Goal: Task Accomplishment & Management: Use online tool/utility

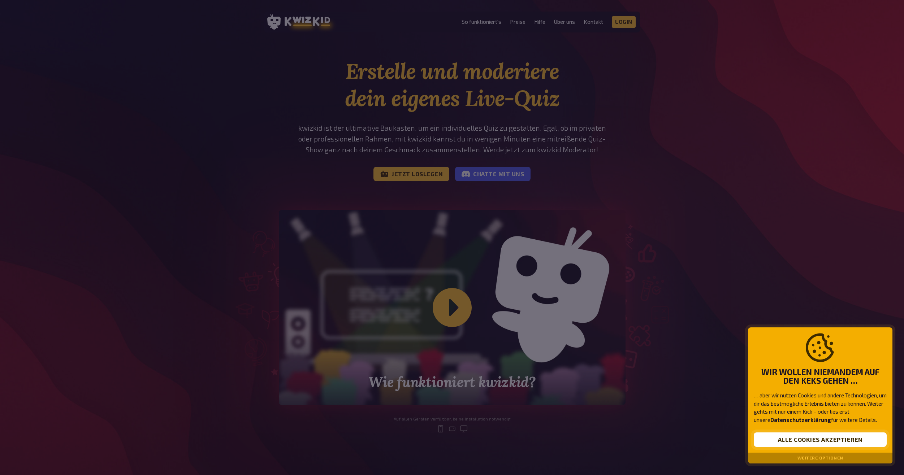
drag, startPoint x: 826, startPoint y: 453, endPoint x: 825, endPoint y: 446, distance: 6.5
click at [826, 453] on div "Weitere Optionen" at bounding box center [820, 458] width 144 height 11
click at [826, 442] on button "Alle Cookies akzeptieren" at bounding box center [820, 440] width 133 height 14
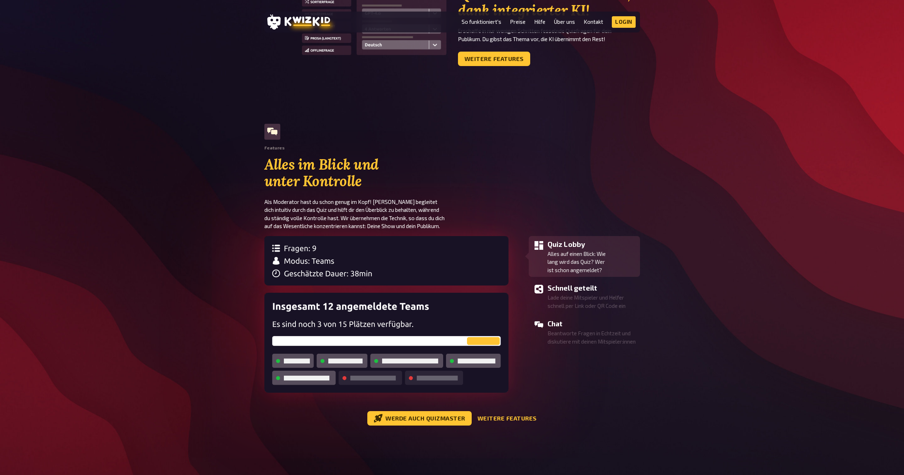
scroll to position [686, 0]
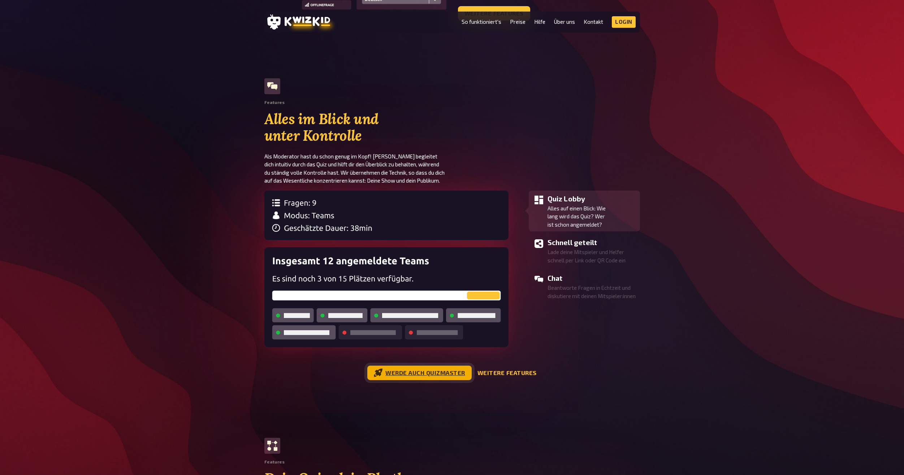
click at [417, 369] on link "Werde auch Quizmaster" at bounding box center [419, 373] width 104 height 14
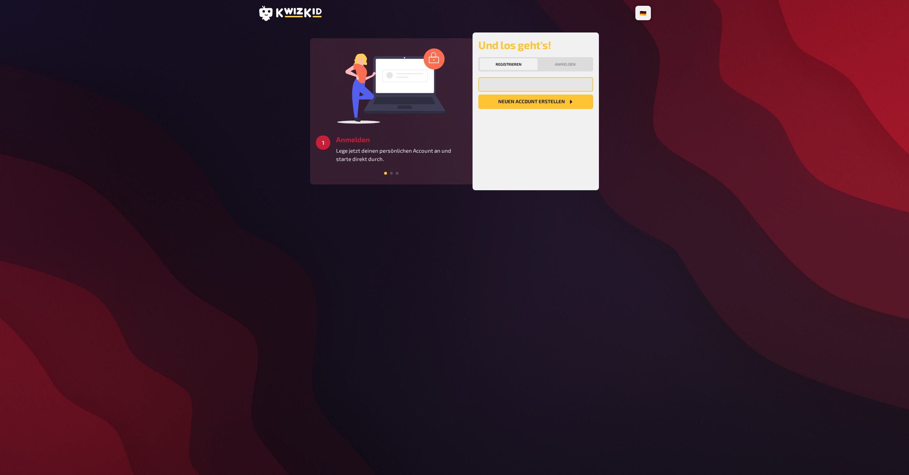
click at [524, 86] on input "email" at bounding box center [535, 84] width 115 height 14
type input "yvesalsleben@web.de"
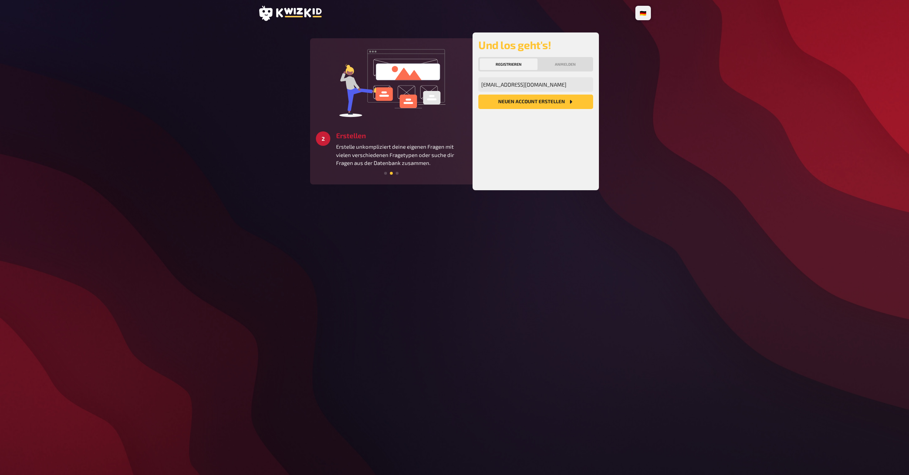
click at [529, 100] on button "Neuen Account Erstellen" at bounding box center [535, 102] width 115 height 14
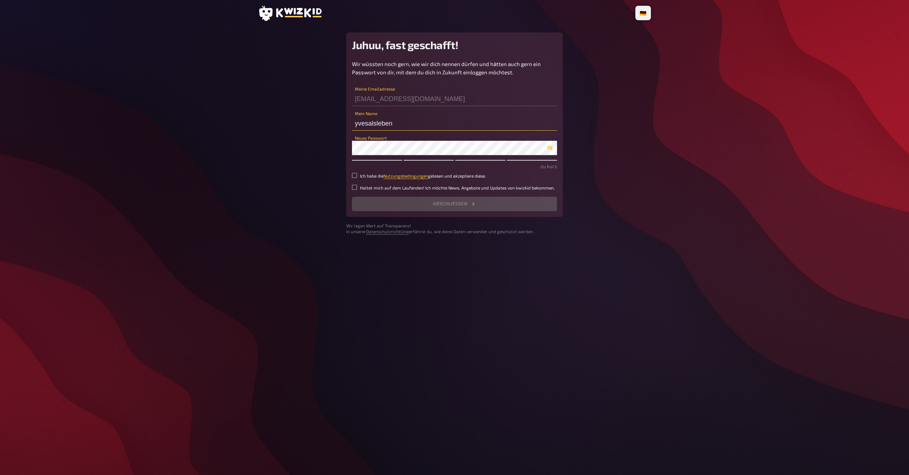
drag, startPoint x: 401, startPoint y: 121, endPoint x: 282, endPoint y: 128, distance: 119.7
click at [282, 128] on main "Juhuu, fast geschafft! Wir wüssten noch gern, wie wir dich nennen dürfen und hä…" at bounding box center [454, 133] width 393 height 202
type input "Kiagro"
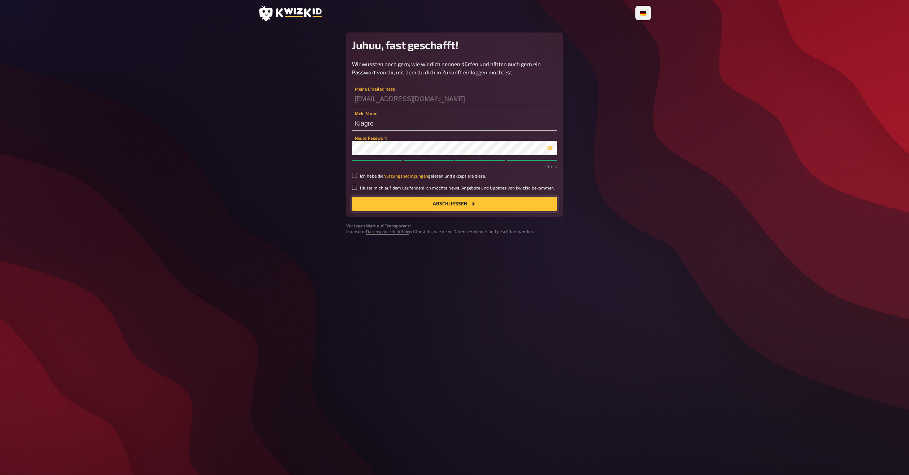
click at [436, 204] on button "Abschließen" at bounding box center [454, 204] width 205 height 14
click at [354, 173] on input "Ich habe die Nutzungsbedingungen gelesen und akzeptiere diese." at bounding box center [354, 175] width 5 height 5
checkbox input "true"
click at [404, 207] on button "Abschließen" at bounding box center [454, 204] width 205 height 14
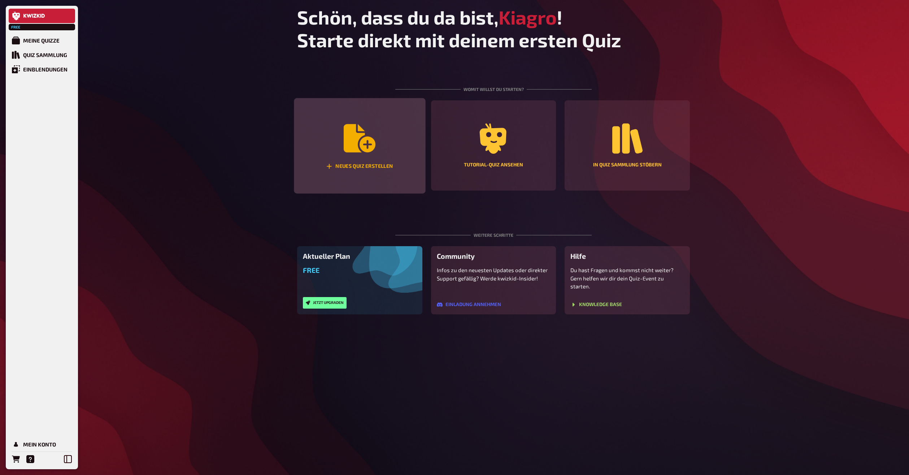
click at [362, 139] on icon "Neues Quiz erstellen" at bounding box center [360, 138] width 32 height 28
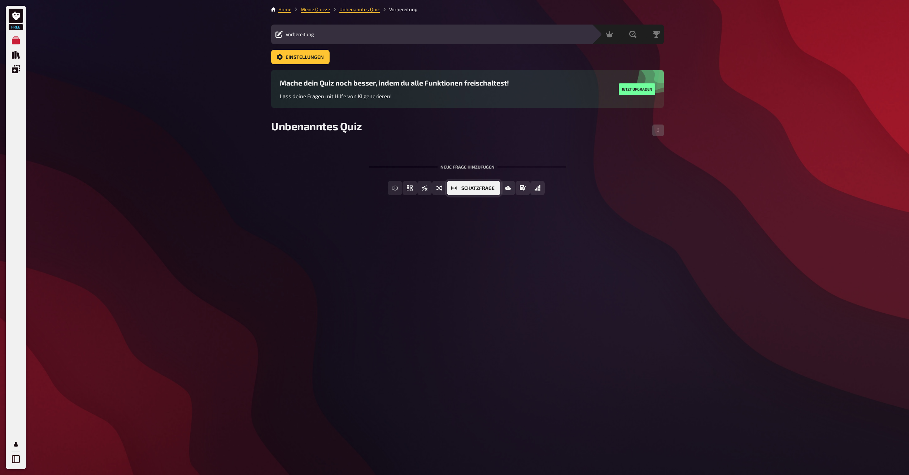
click at [459, 188] on button "Schätzfrage" at bounding box center [473, 188] width 53 height 14
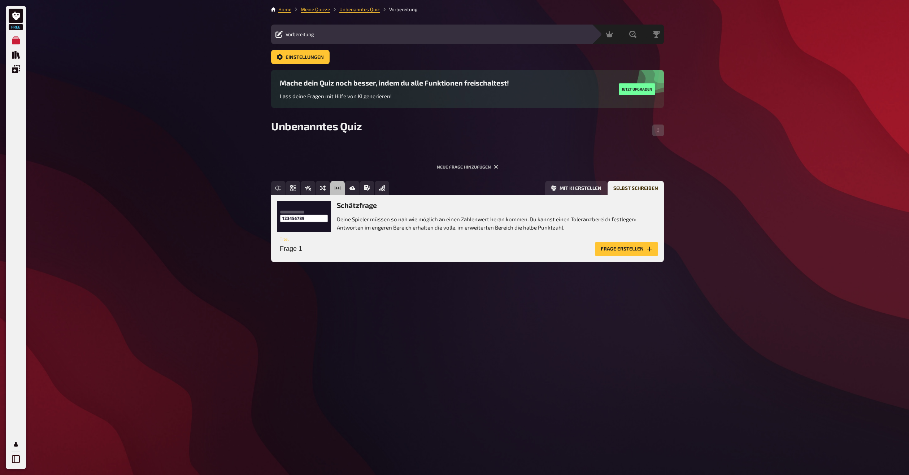
click at [631, 247] on button "Frage erstellen" at bounding box center [626, 249] width 63 height 14
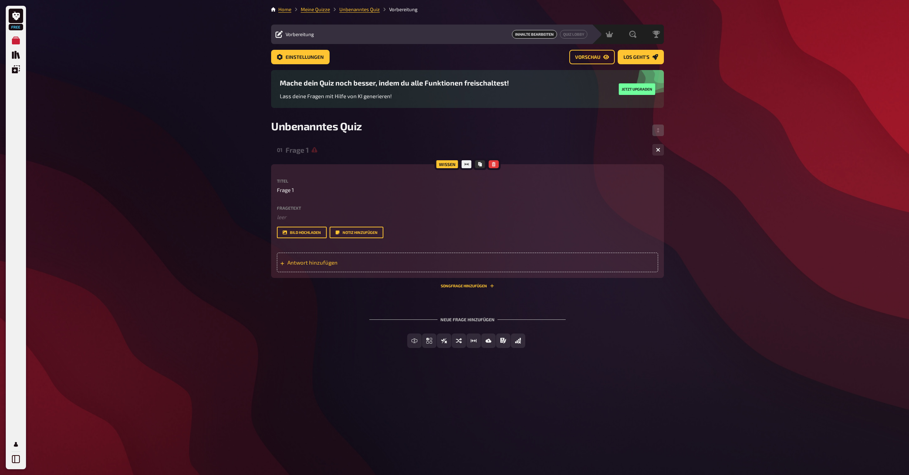
click at [360, 266] on div "Antwort hinzufügen" at bounding box center [467, 262] width 381 height 19
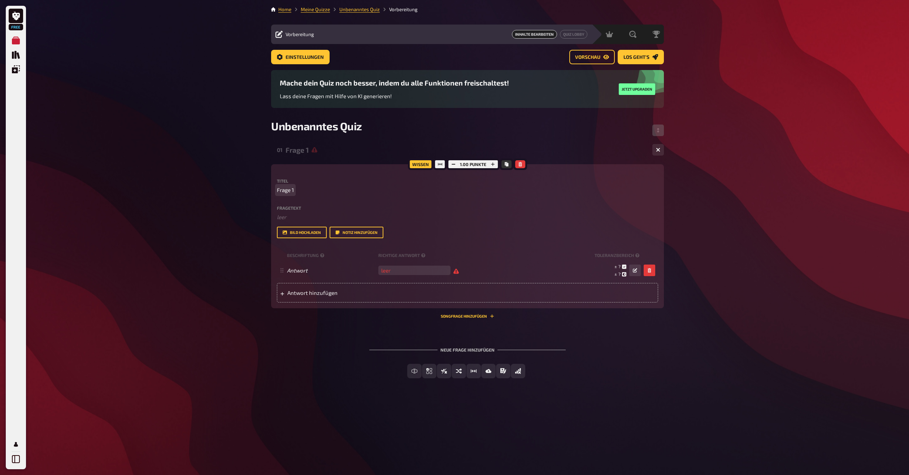
click at [287, 189] on span "Frage 1" at bounding box center [285, 190] width 17 height 8
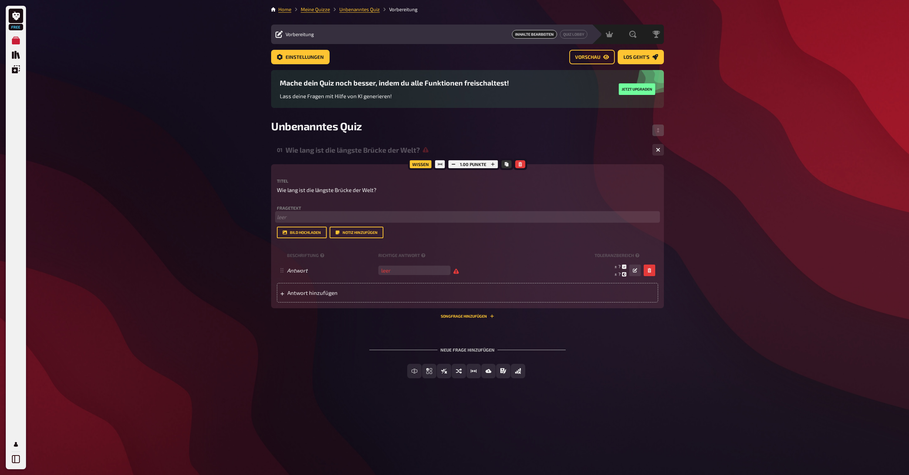
click at [324, 215] on p "﻿ leer" at bounding box center [467, 217] width 381 height 8
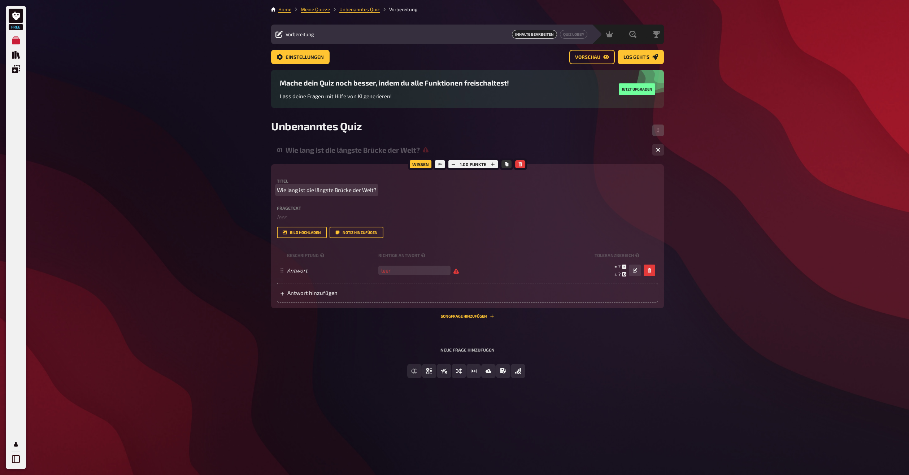
click at [338, 188] on span "Wie lang ist die längste Brücke der Welt?" at bounding box center [327, 190] width 100 height 8
copy span "Wie lang ist die längste Brücke der Welt?"
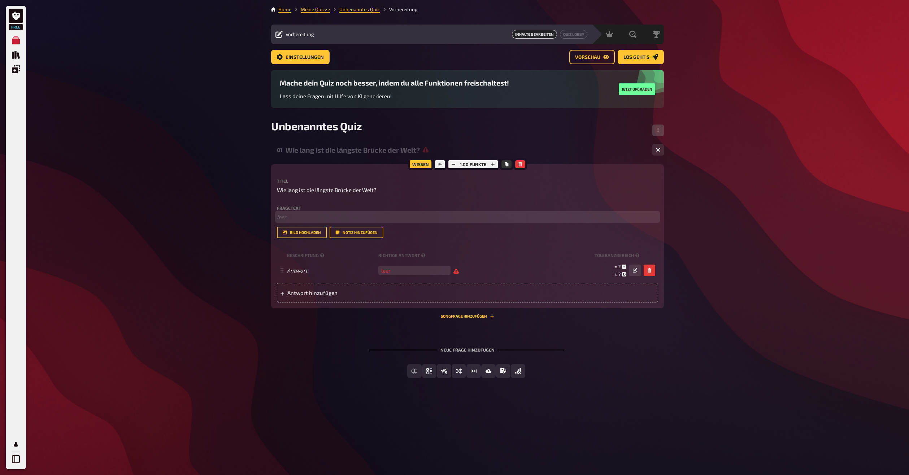
click at [329, 214] on p "﻿ leer" at bounding box center [467, 217] width 381 height 8
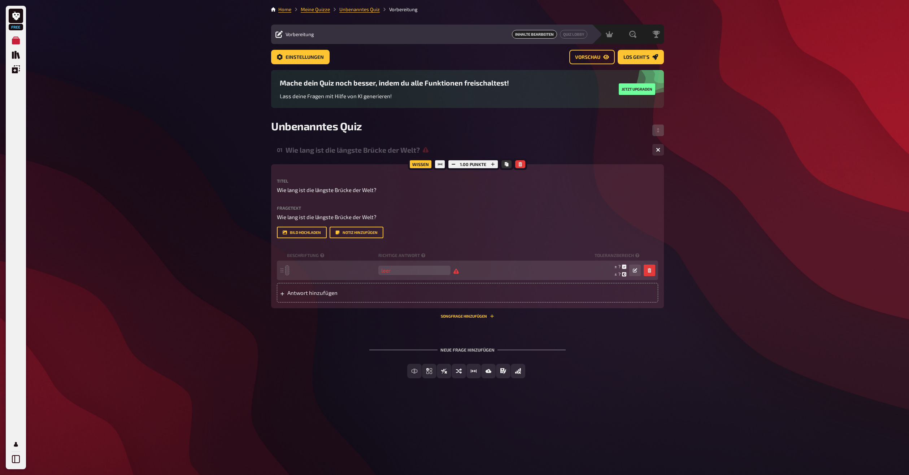
click at [235, 284] on div "Free Meine Quizze Quiz Sammlung Einblendungen Profil Home Meine Quizze Unbenann…" at bounding box center [454, 237] width 909 height 475
click at [393, 275] on input "number" at bounding box center [414, 270] width 72 height 9
click at [421, 275] on input "164800" at bounding box center [414, 270] width 72 height 9
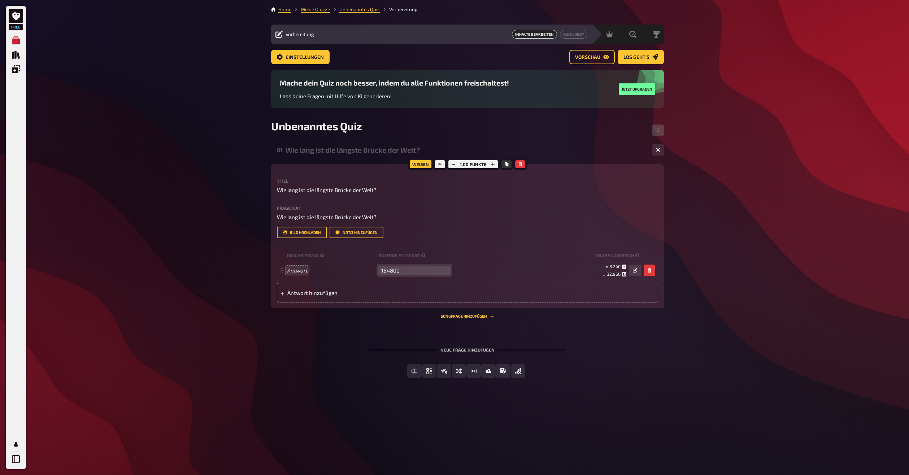
type input "164800"
click at [327, 361] on div "Neue Frage hinzufügen Freitext Eingabe Einfachauswahl Wahr / Falsch Sortierfrag…" at bounding box center [467, 363] width 393 height 54
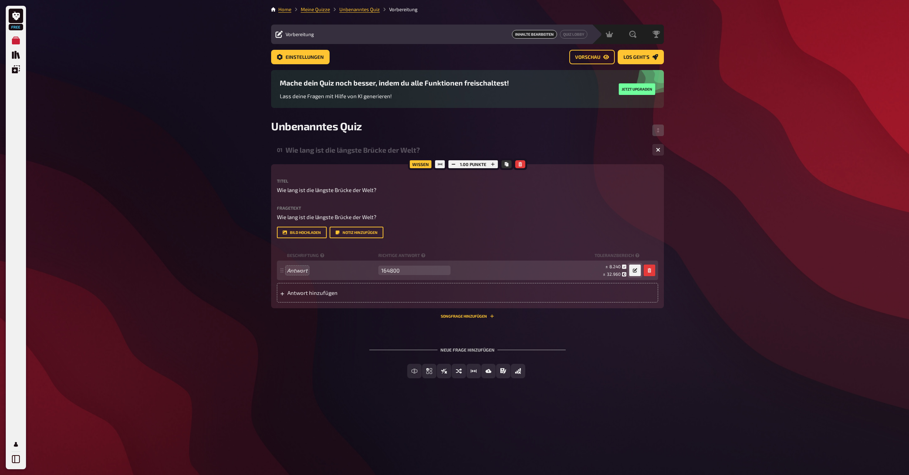
click at [635, 273] on icon "button" at bounding box center [635, 270] width 4 height 4
click at [638, 276] on button "button" at bounding box center [635, 271] width 12 height 12
click at [624, 269] on icon at bounding box center [624, 267] width 4 height 4
click at [637, 276] on button "button" at bounding box center [635, 271] width 12 height 12
drag, startPoint x: 528, startPoint y: 292, endPoint x: 524, endPoint y: 292, distance: 4.0
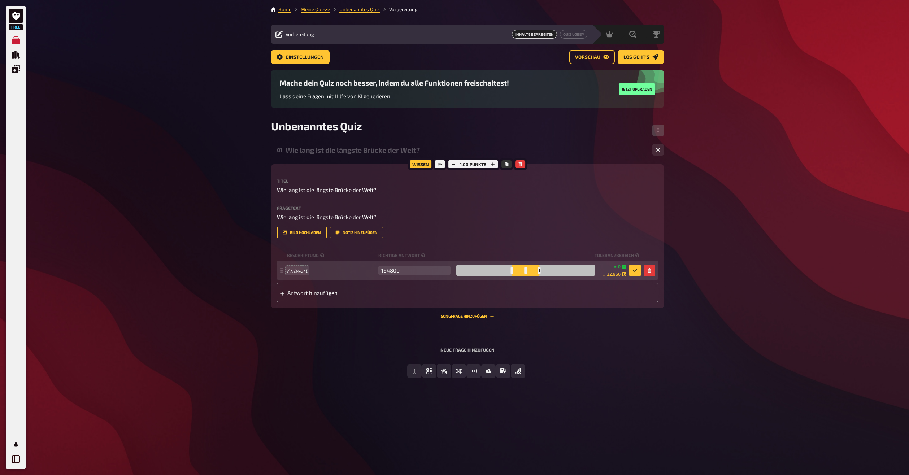
click at [524, 276] on div at bounding box center [525, 271] width 139 height 12
click at [528, 274] on div at bounding box center [529, 270] width 3 height 7
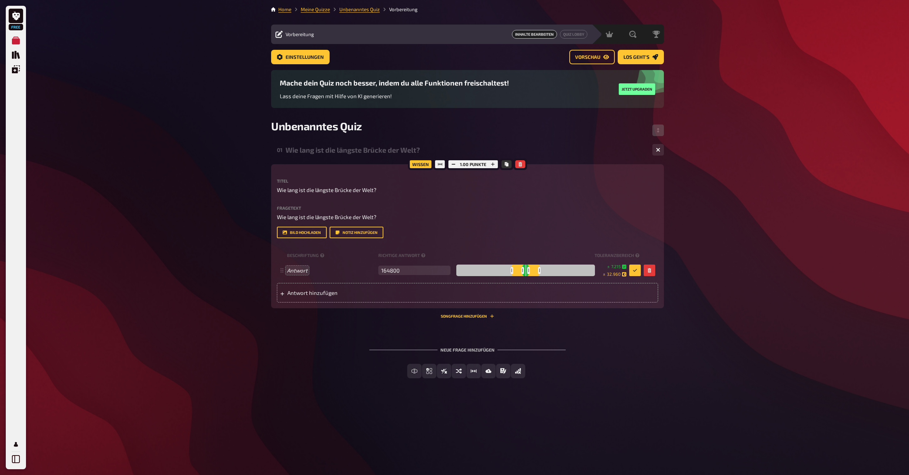
click at [704, 157] on div "Free Meine Quizze Quiz Sammlung Einblendungen Profil Home Meine Quizze Unbenann…" at bounding box center [454, 237] width 909 height 475
click at [313, 122] on span "Unbenanntes Quiz" at bounding box center [316, 126] width 91 height 13
click at [179, 150] on div "Free Meine Quizze Quiz Sammlung Einblendungen Profil Home Meine Quizze Quiz 1 V…" at bounding box center [454, 237] width 909 height 475
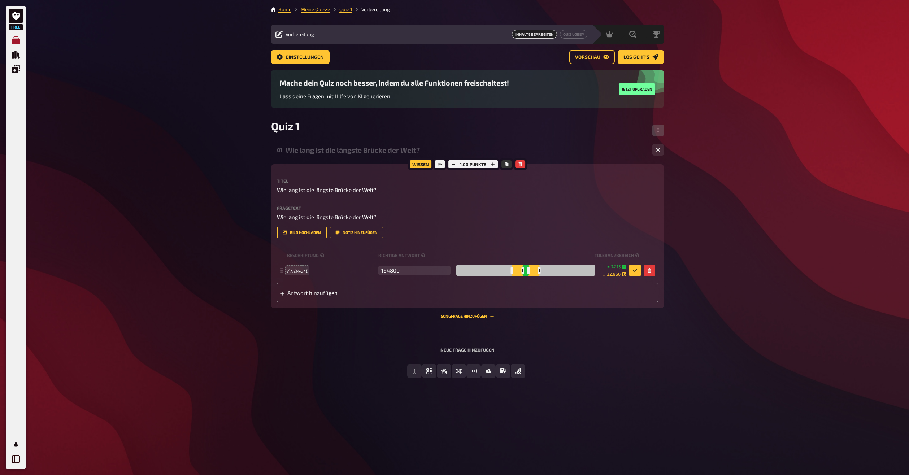
click at [18, 40] on icon "Meine Quizze" at bounding box center [16, 40] width 8 height 8
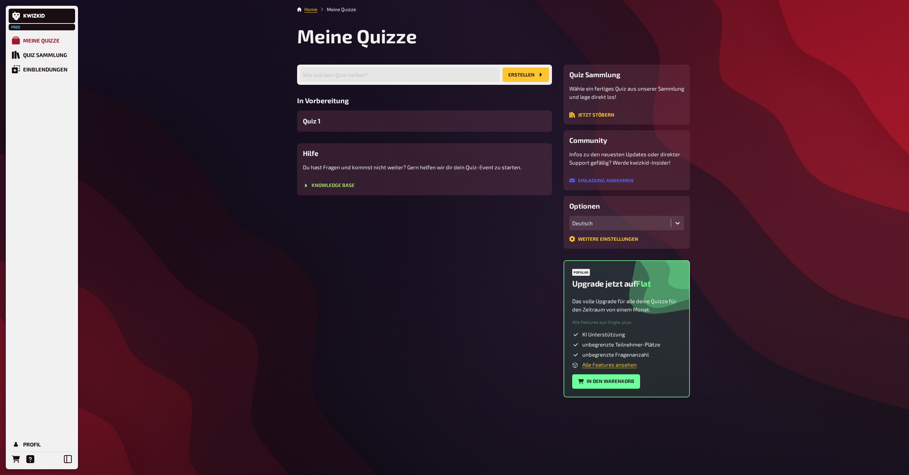
click at [38, 40] on div "Meine Quizze" at bounding box center [41, 40] width 36 height 6
click at [347, 123] on div "Quiz 1" at bounding box center [424, 120] width 255 height 21
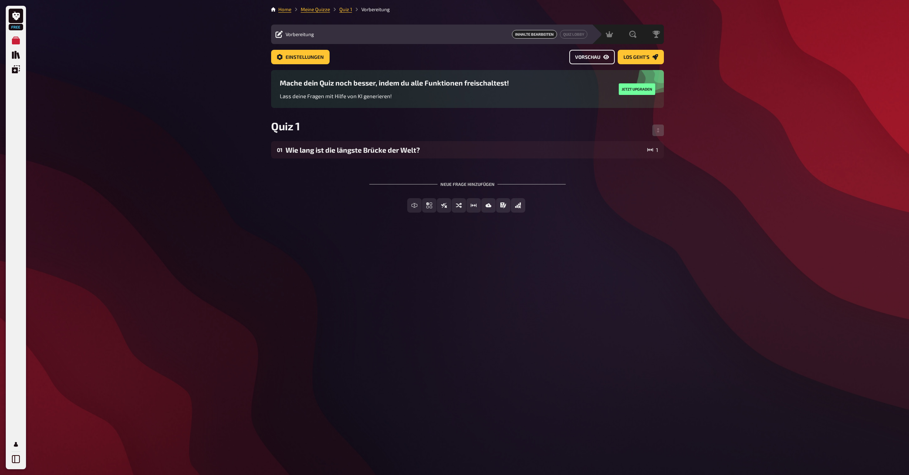
click at [591, 58] on span "Vorschau" at bounding box center [587, 57] width 25 height 5
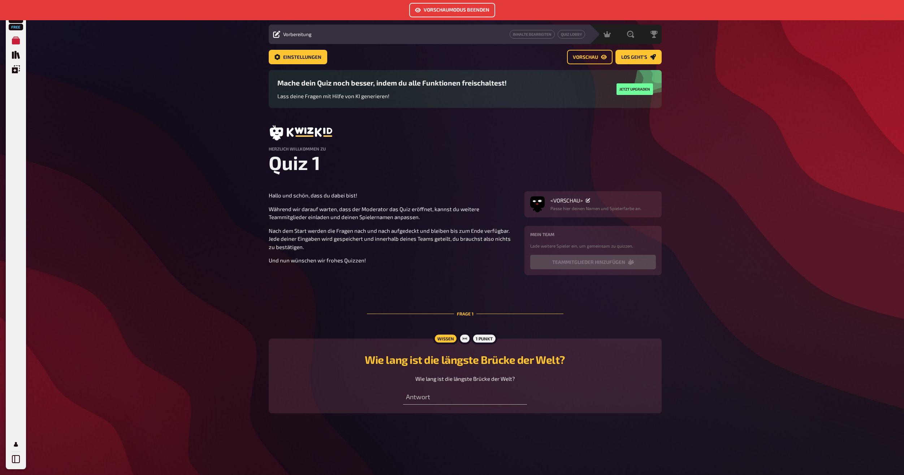
scroll to position [38, 0]
click at [454, 405] on input "number" at bounding box center [465, 397] width 124 height 14
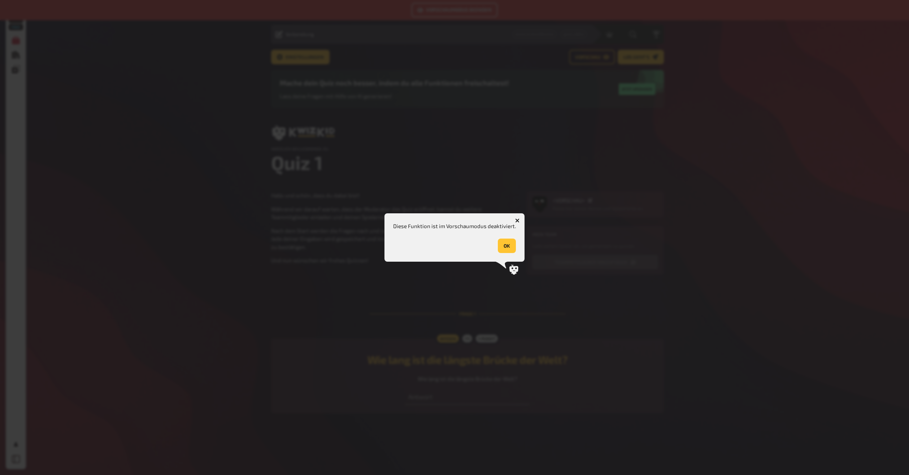
click at [505, 242] on button "OK" at bounding box center [507, 246] width 18 height 14
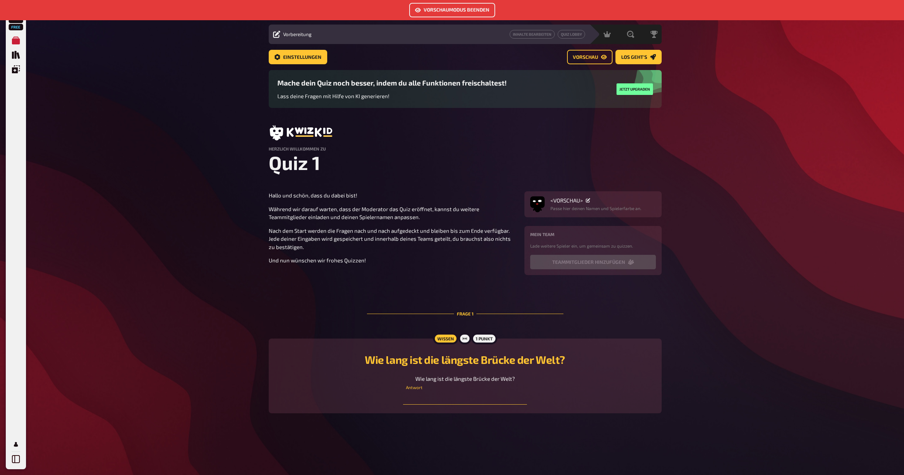
click at [484, 405] on input "number" at bounding box center [465, 397] width 124 height 14
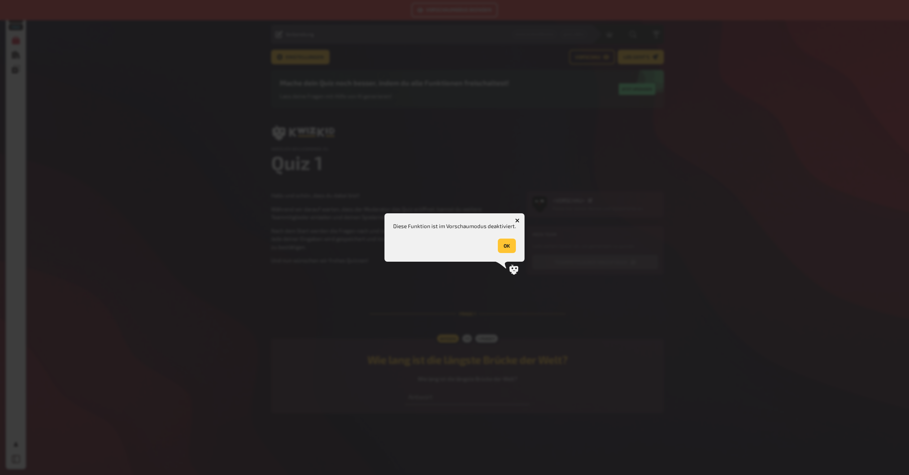
click at [503, 242] on button "OK" at bounding box center [507, 246] width 18 height 14
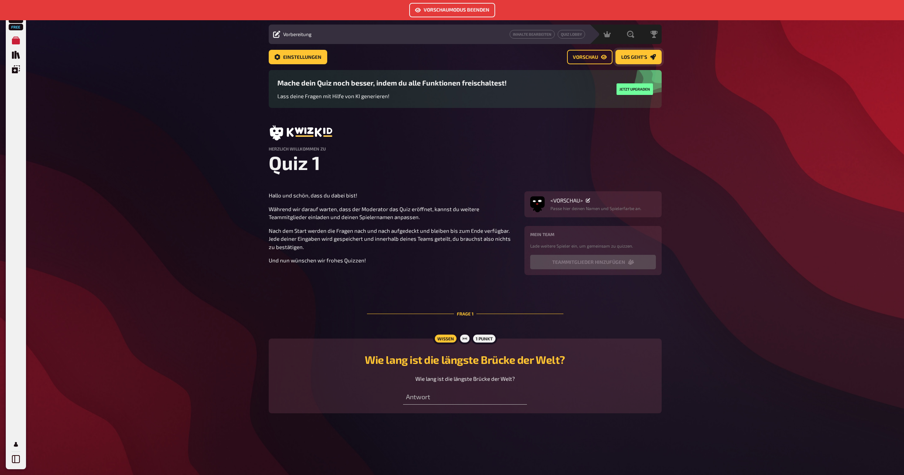
click at [644, 50] on button "Los geht's" at bounding box center [638, 57] width 46 height 14
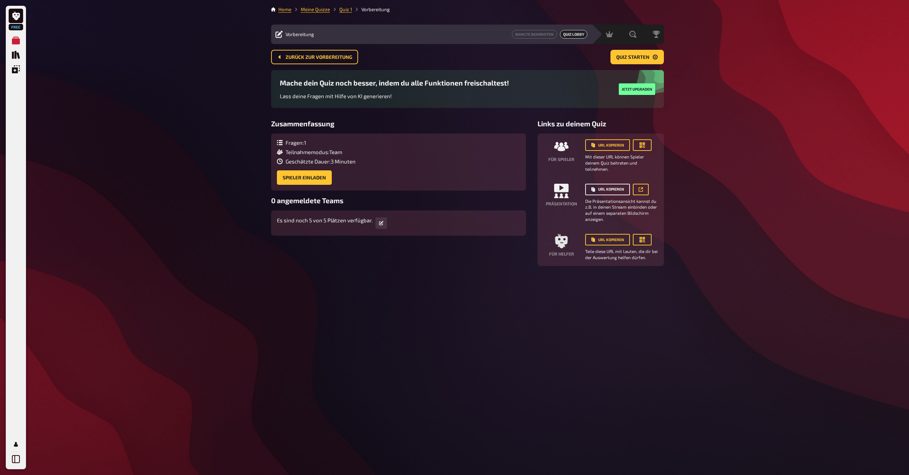
click at [613, 191] on button "URL kopieren" at bounding box center [607, 190] width 45 height 12
click at [641, 192] on button "button" at bounding box center [641, 190] width 16 height 12
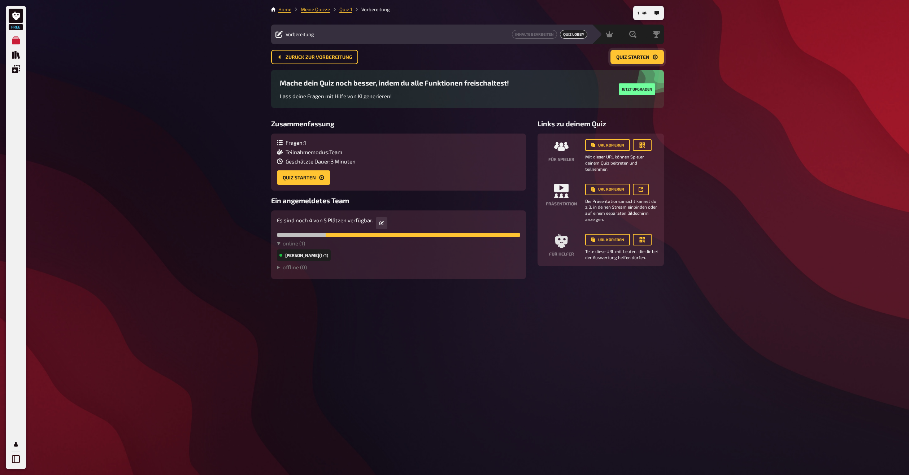
click at [635, 56] on span "Quiz starten" at bounding box center [632, 57] width 33 height 5
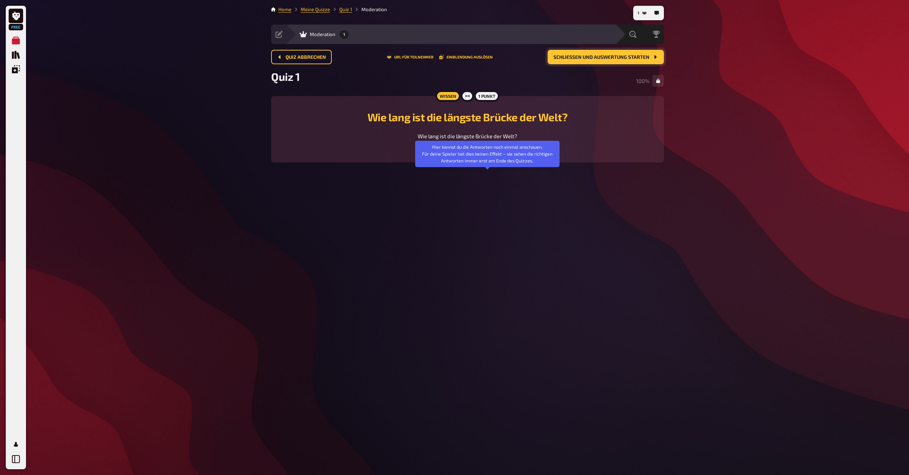
click at [491, 154] on button "button" at bounding box center [487, 150] width 17 height 7
click at [645, 55] on span "Schließen und Auswertung starten" at bounding box center [602, 57] width 96 height 5
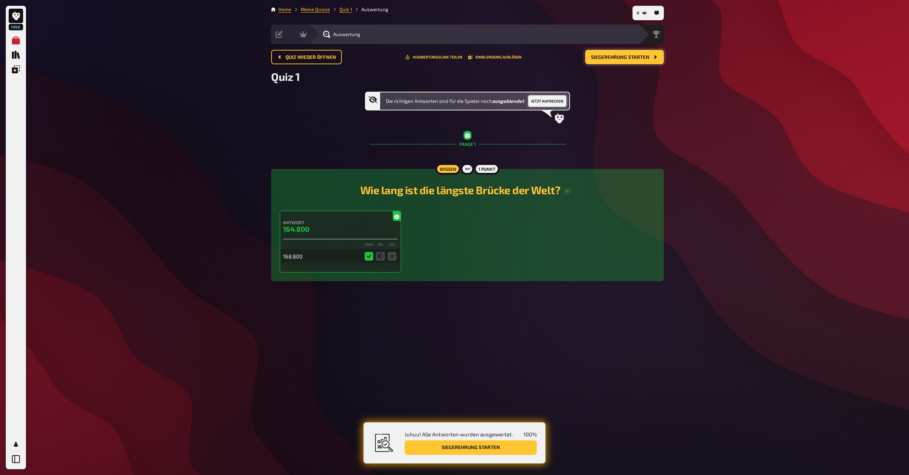
click at [548, 98] on button "Jetzt aufdecken" at bounding box center [547, 101] width 38 height 12
click at [533, 99] on button "Wieder ausblenden" at bounding box center [539, 101] width 45 height 12
click at [542, 101] on button "Jetzt aufdecken" at bounding box center [547, 101] width 38 height 12
click at [548, 102] on button "Wieder ausblenden" at bounding box center [539, 101] width 45 height 12
click at [389, 216] on div "Antwort 164.800 100 % 0 % 0 % 168.800" at bounding box center [340, 242] width 121 height 62
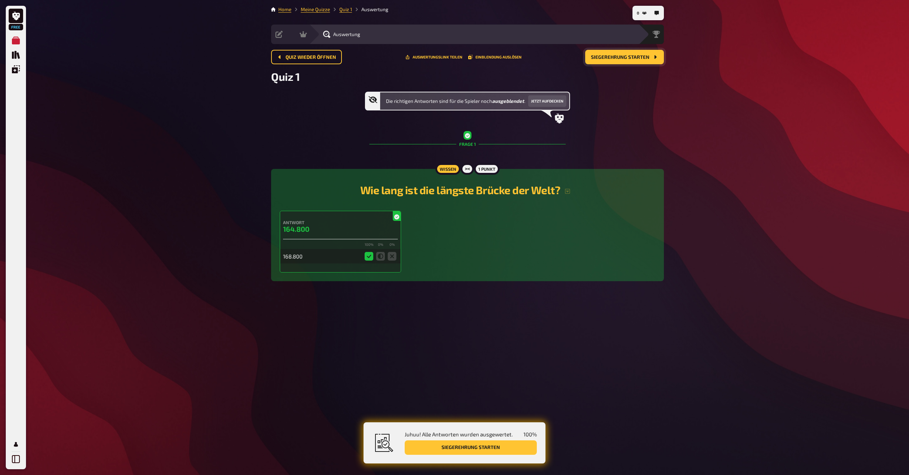
click at [496, 448] on button "Siegerehrung starten" at bounding box center [471, 447] width 132 height 14
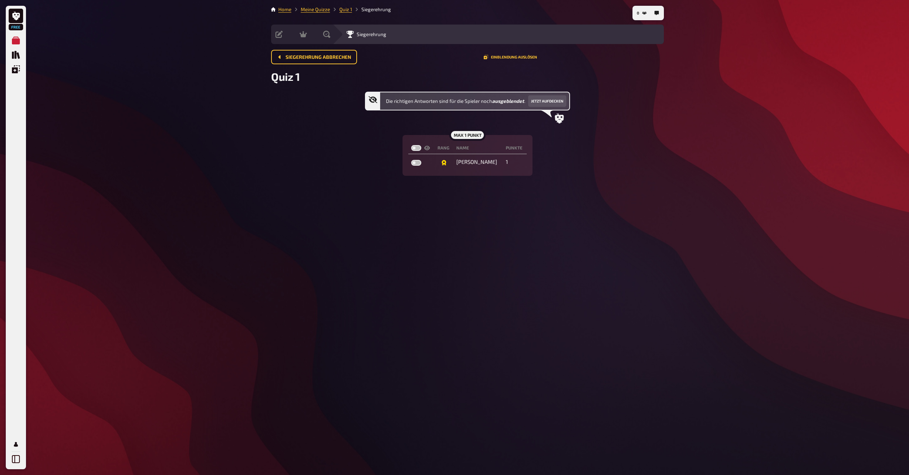
click at [238, 173] on div "Free Meine Quizze Quiz Sammlung Einblendungen Profil 0 Home Meine Quizze Quiz 1…" at bounding box center [454, 237] width 909 height 475
click at [298, 55] on span "Siegerehrung abbrechen" at bounding box center [319, 57] width 66 height 5
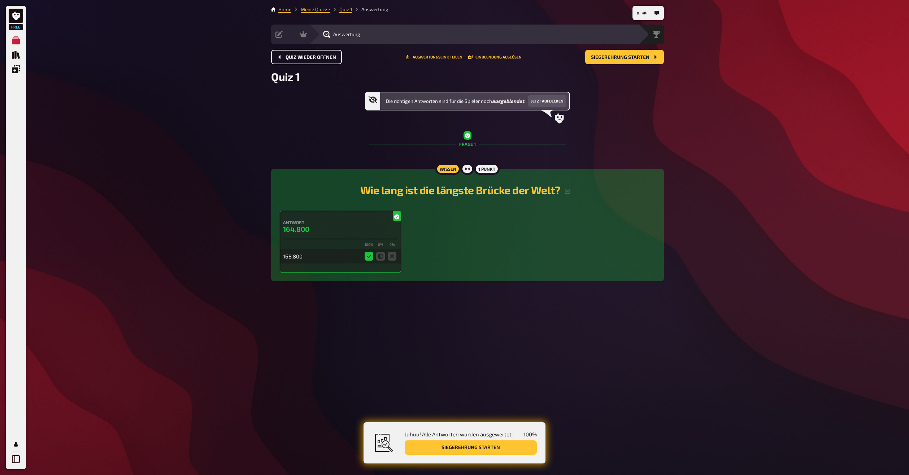
click at [286, 8] on link "Home" at bounding box center [284, 9] width 13 height 6
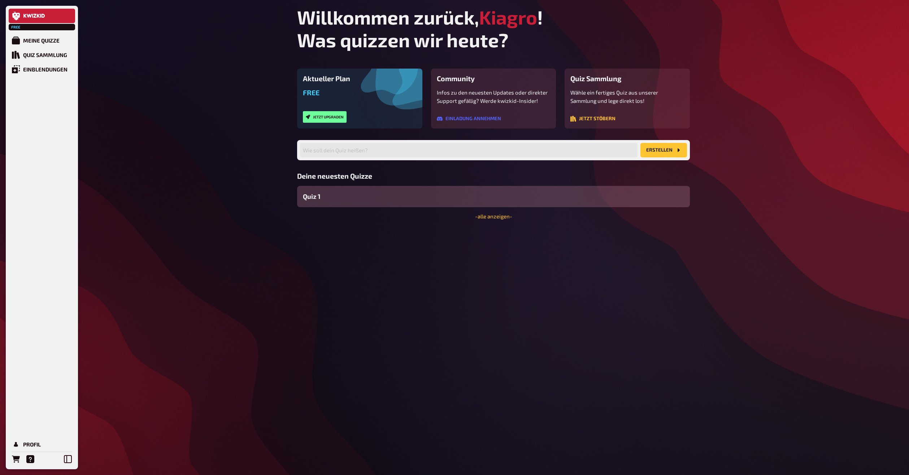
click at [663, 145] on button "Erstellen" at bounding box center [664, 150] width 47 height 14
click at [379, 147] on input "text" at bounding box center [469, 150] width 338 height 14
type input "Quiz 2"
click at [325, 118] on button "Jetzt upgraden" at bounding box center [325, 117] width 44 height 12
click at [401, 154] on input "text" at bounding box center [469, 150] width 338 height 14
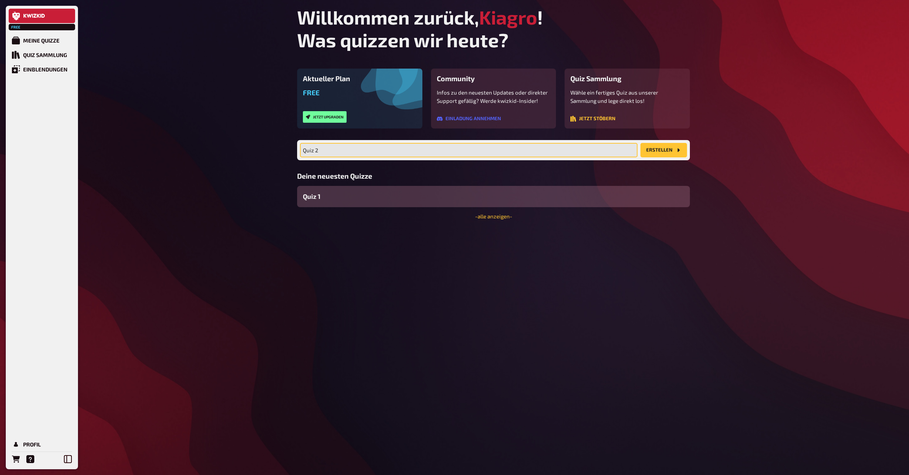
type input "Quiz 2"
click at [671, 151] on button "Erstellen" at bounding box center [664, 150] width 47 height 14
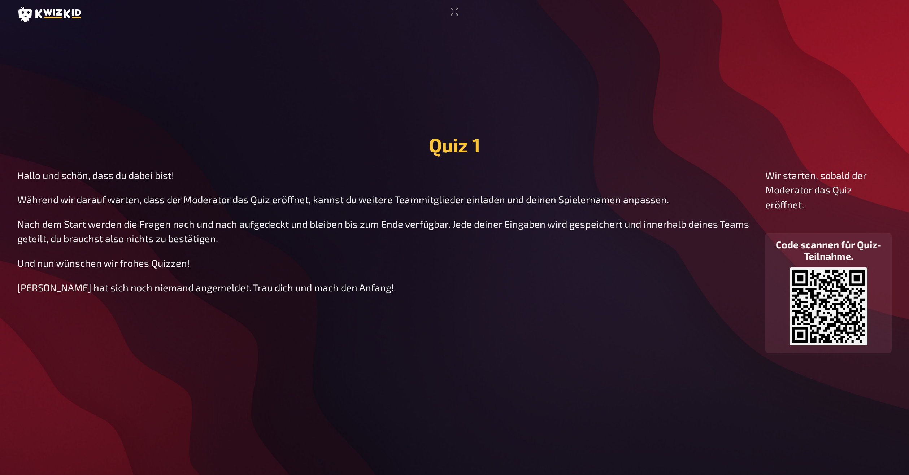
click at [838, 287] on icon at bounding box center [829, 306] width 72 height 72
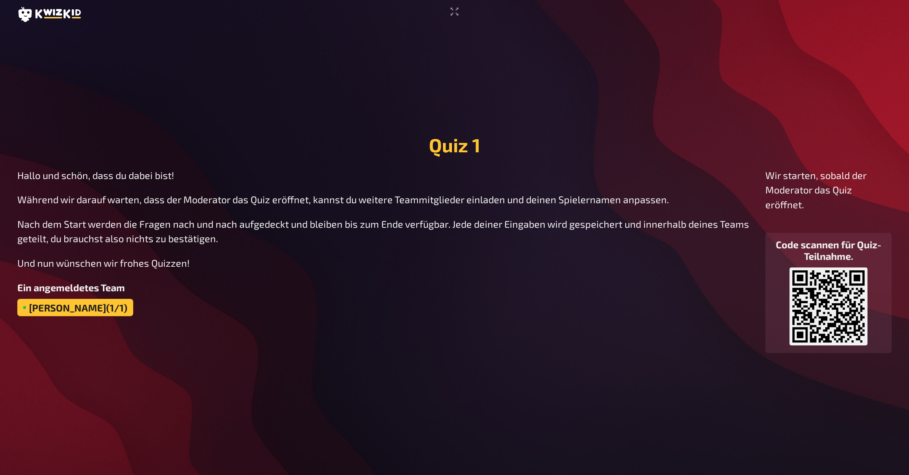
click at [107, 339] on div "Hallo und schön, dass du dabei bist! Während wir darauf warten, dass der Modera…" at bounding box center [385, 261] width 737 height 186
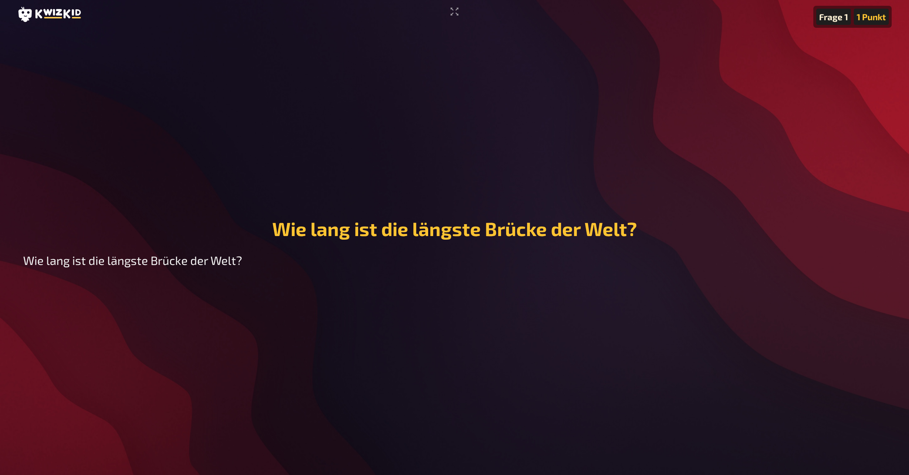
click at [837, 20] on div "Frage 1" at bounding box center [833, 17] width 35 height 16
click at [865, 20] on div "1 Punkt" at bounding box center [871, 17] width 35 height 16
